Goal: Navigation & Orientation: Locate item on page

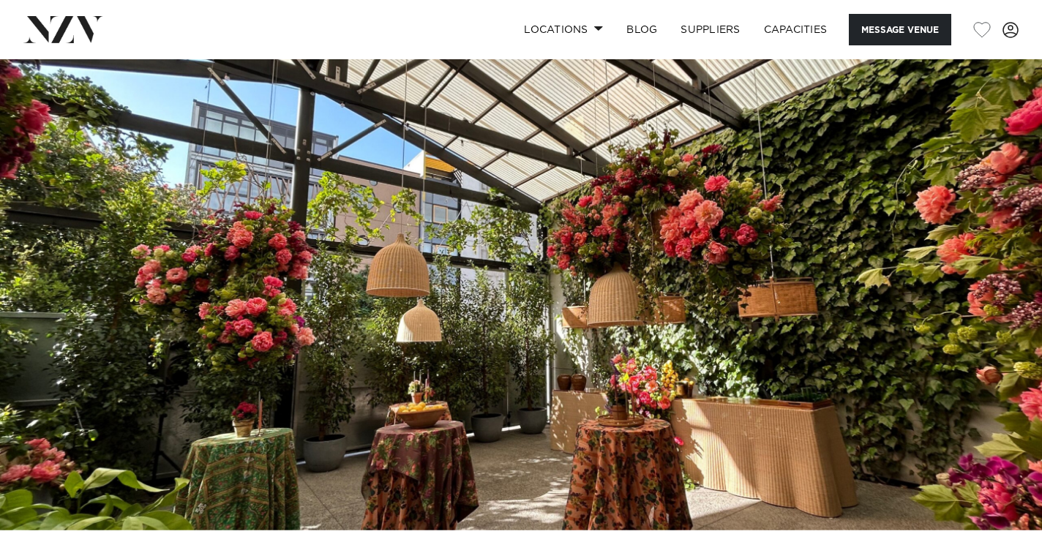
scroll to position [16, 0]
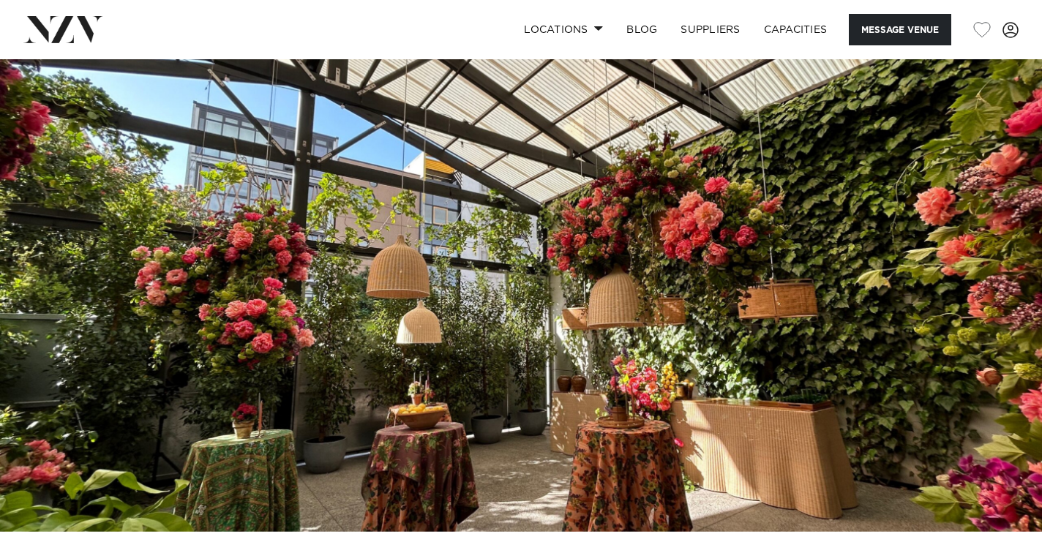
click at [961, 292] on img at bounding box center [521, 287] width 1042 height 489
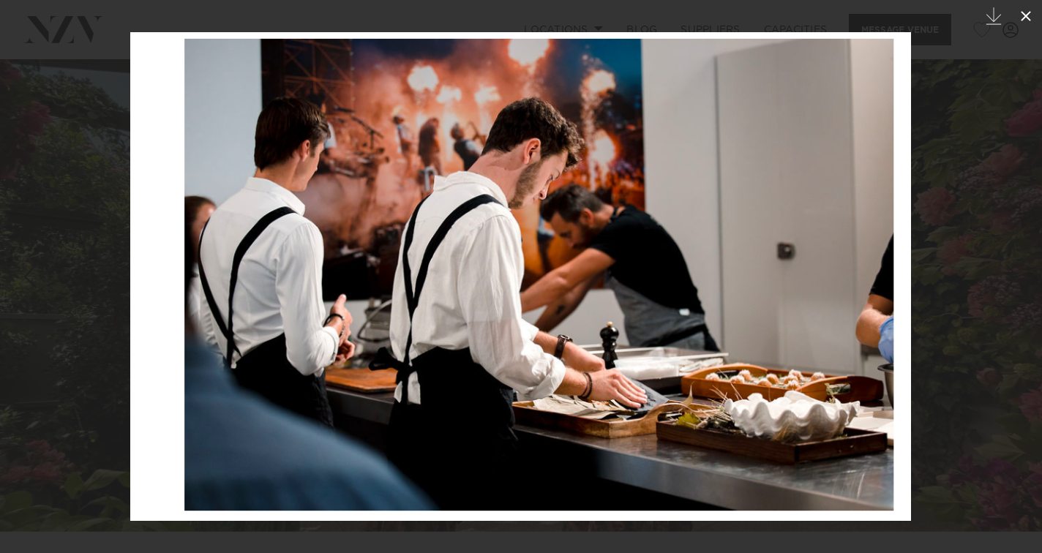
click at [1028, 12] on icon at bounding box center [1026, 16] width 18 height 18
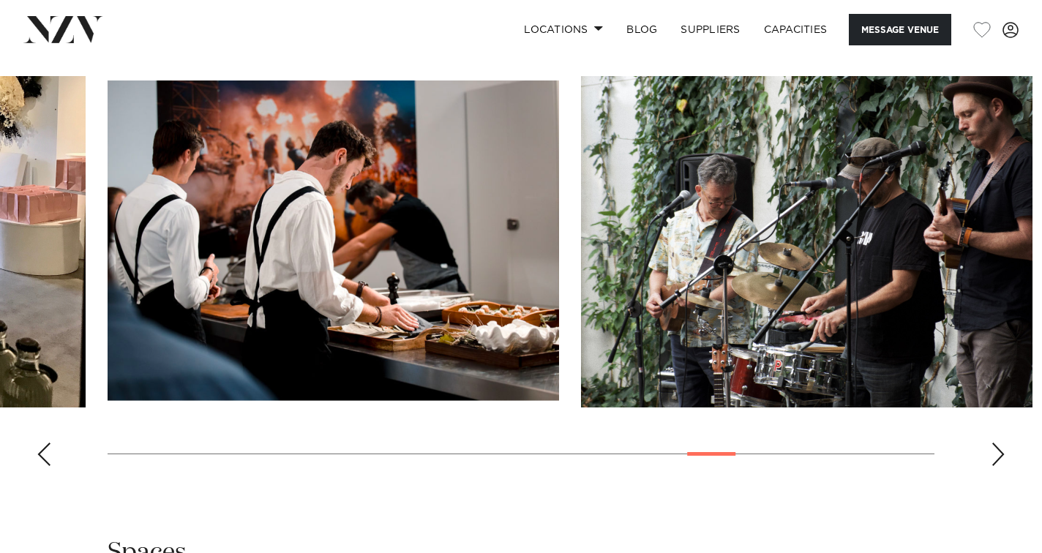
scroll to position [1355, 0]
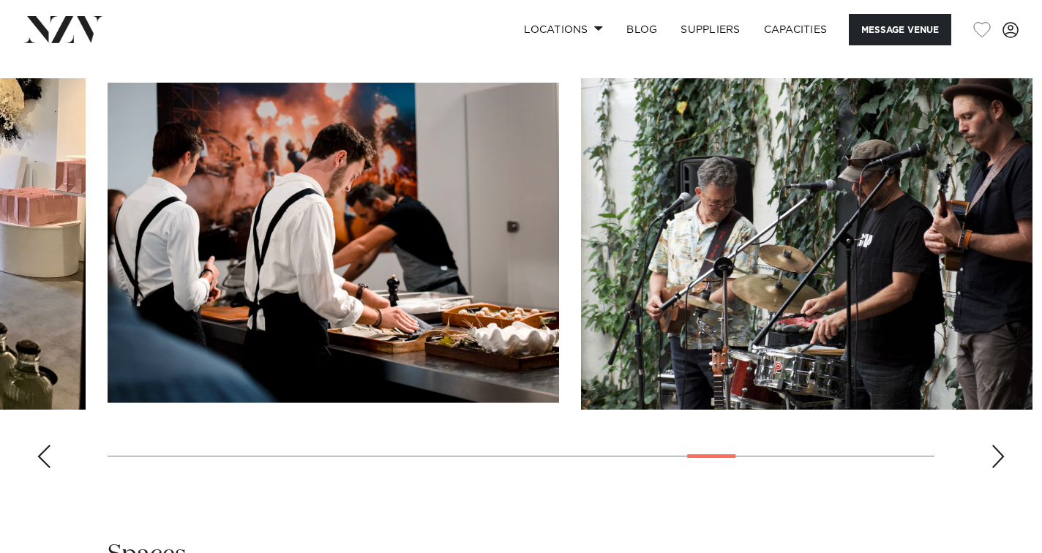
click at [993, 449] on div "Next slide" at bounding box center [998, 456] width 15 height 23
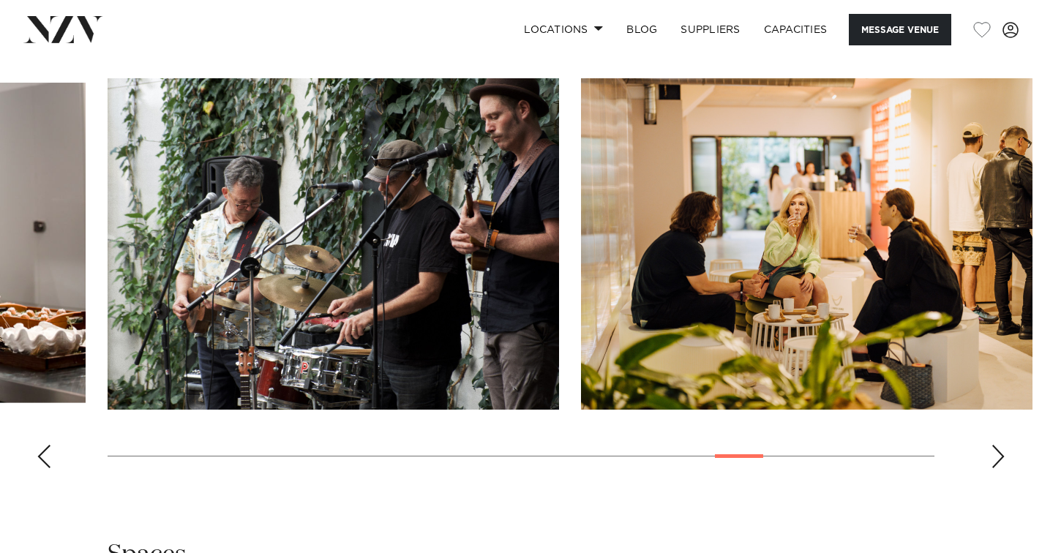
click at [993, 449] on div "Next slide" at bounding box center [998, 456] width 15 height 23
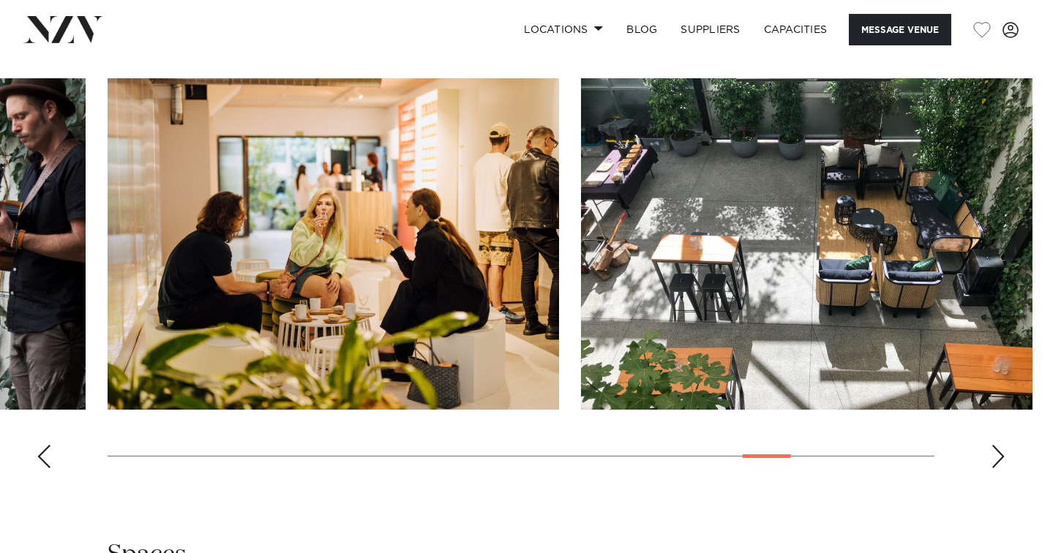
click at [996, 451] on div "Next slide" at bounding box center [998, 456] width 15 height 23
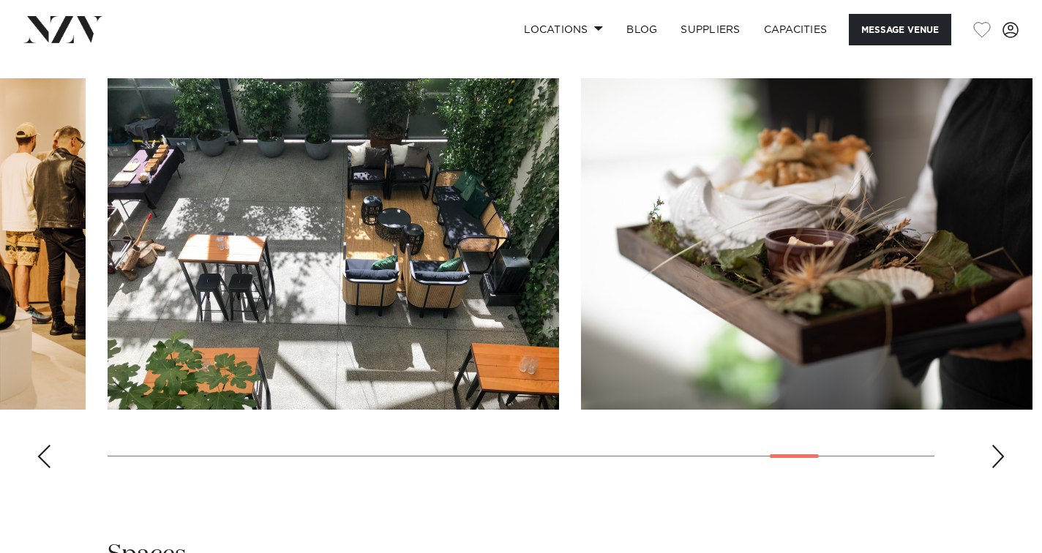
click at [996, 451] on div "Next slide" at bounding box center [998, 456] width 15 height 23
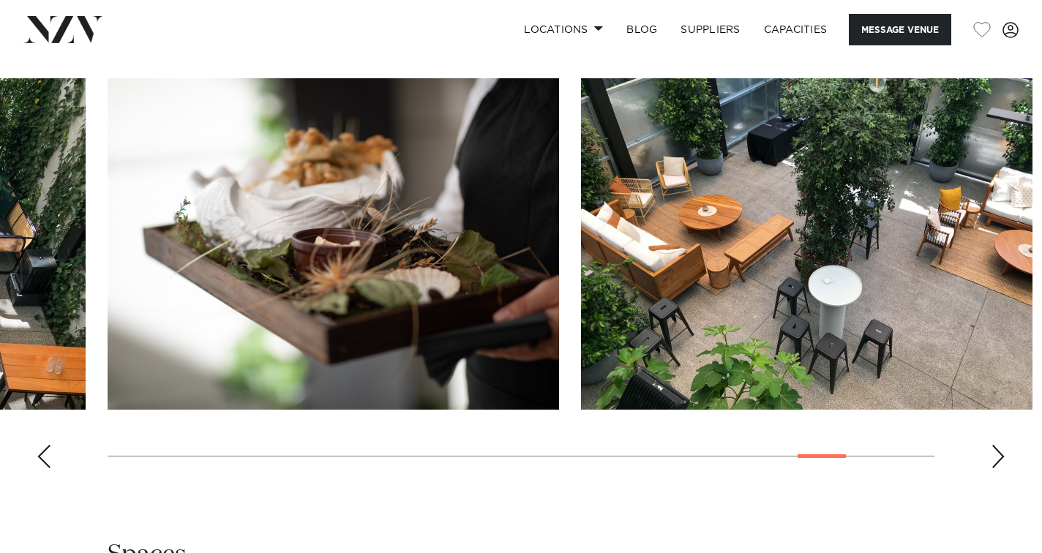
click at [996, 451] on div "Next slide" at bounding box center [998, 456] width 15 height 23
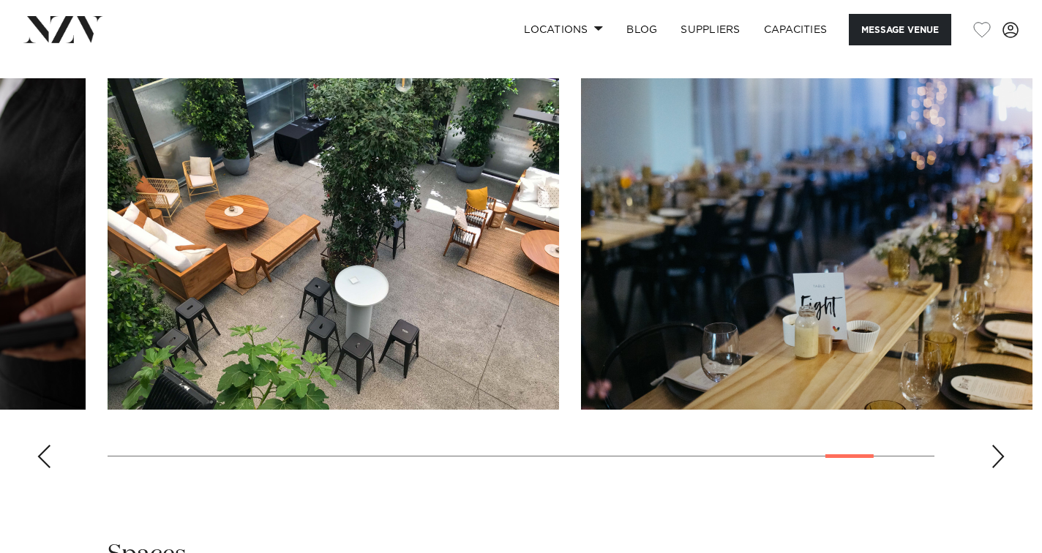
click at [996, 451] on div "Next slide" at bounding box center [998, 456] width 15 height 23
